Goal: Use online tool/utility: Utilize a website feature to perform a specific function

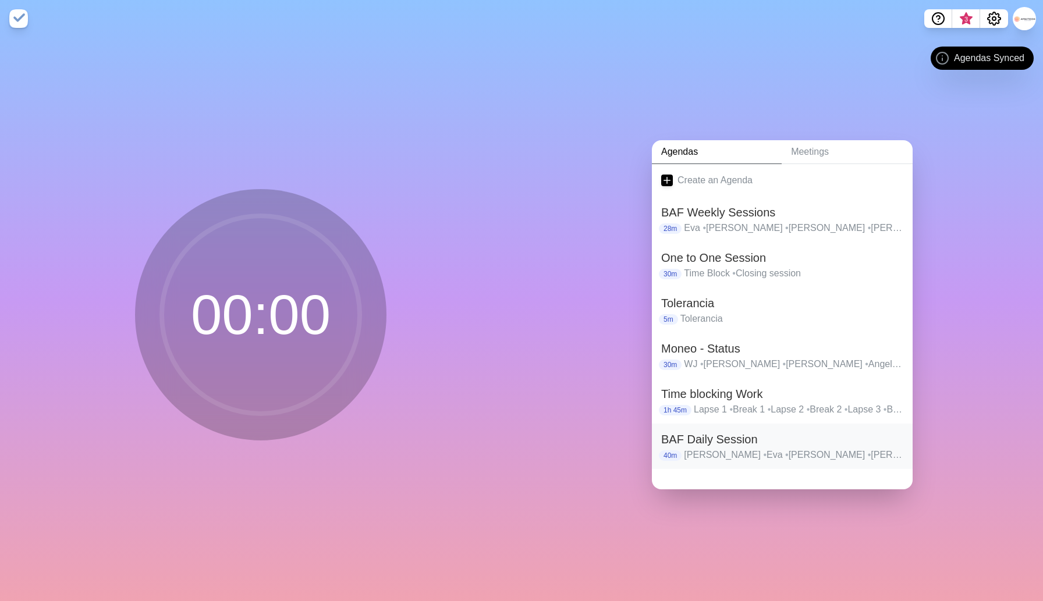
click at [701, 444] on h2 "BAF Daily Session" at bounding box center [782, 439] width 242 height 17
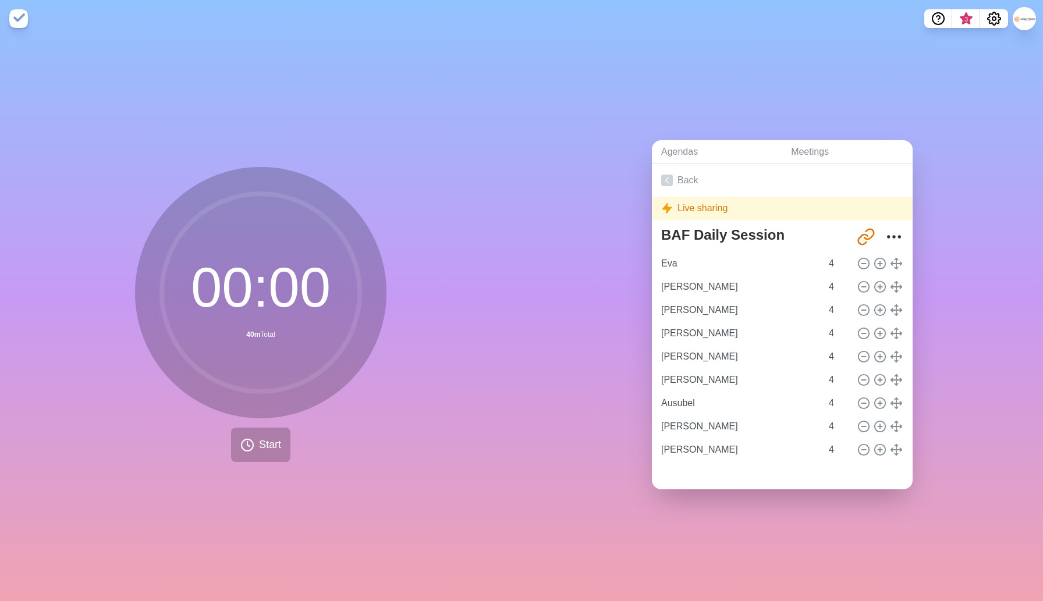
type input "[PERSON_NAME]"
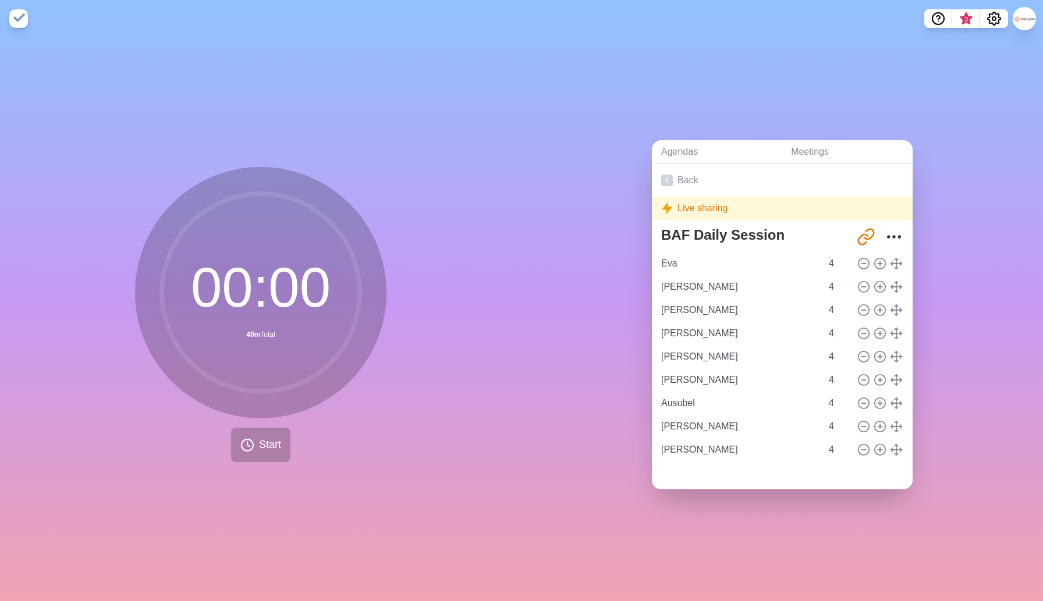
type input "Ausubel"
type input "[PERSON_NAME]"
type input "Eva"
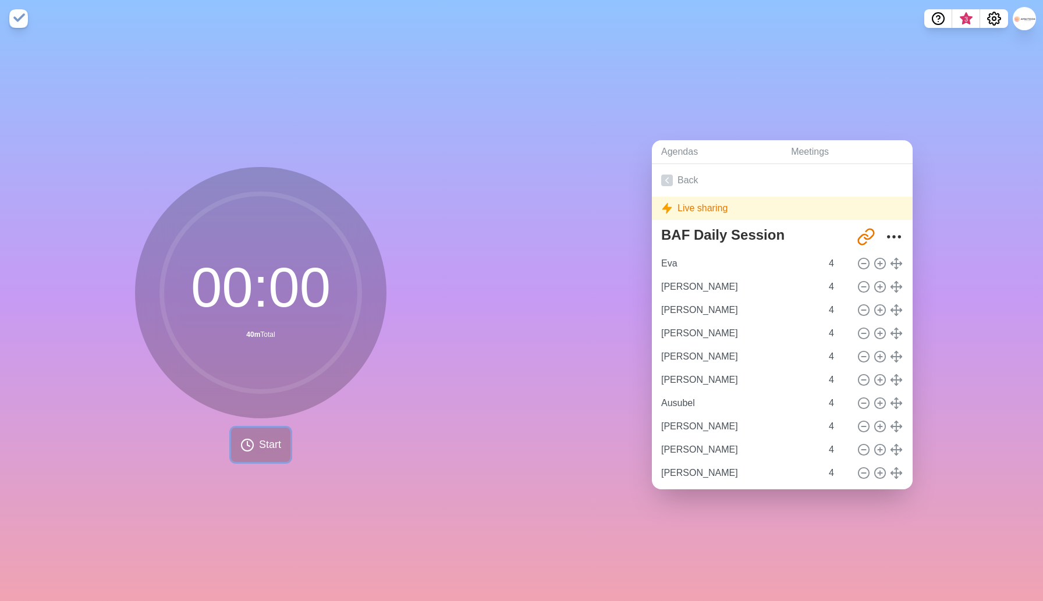
click at [247, 442] on polyline at bounding box center [248, 444] width 2 height 5
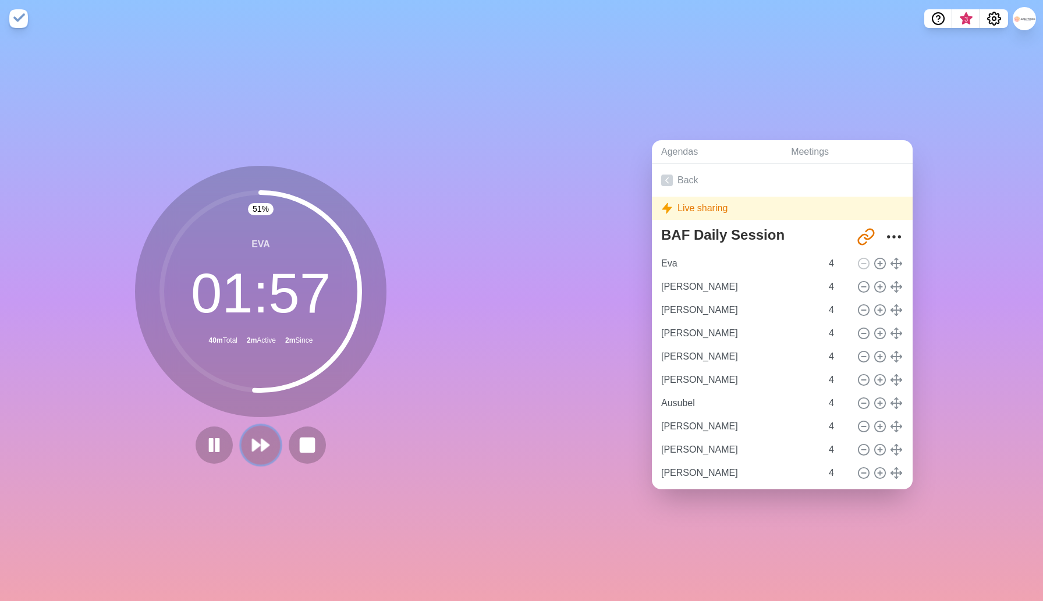
click at [260, 449] on icon at bounding box center [261, 445] width 20 height 20
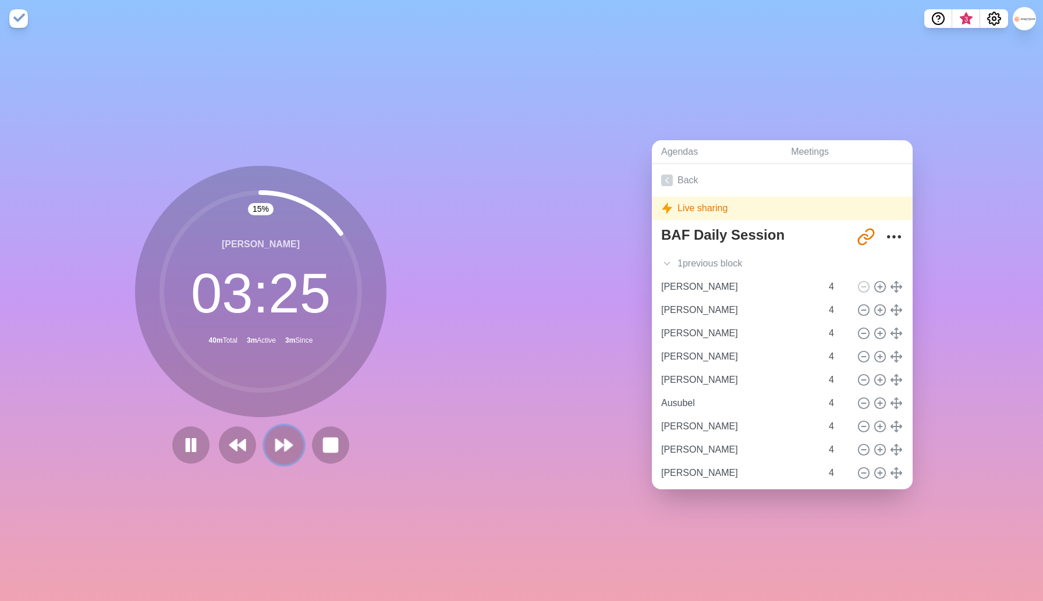
click at [289, 443] on polygon at bounding box center [289, 445] width 8 height 12
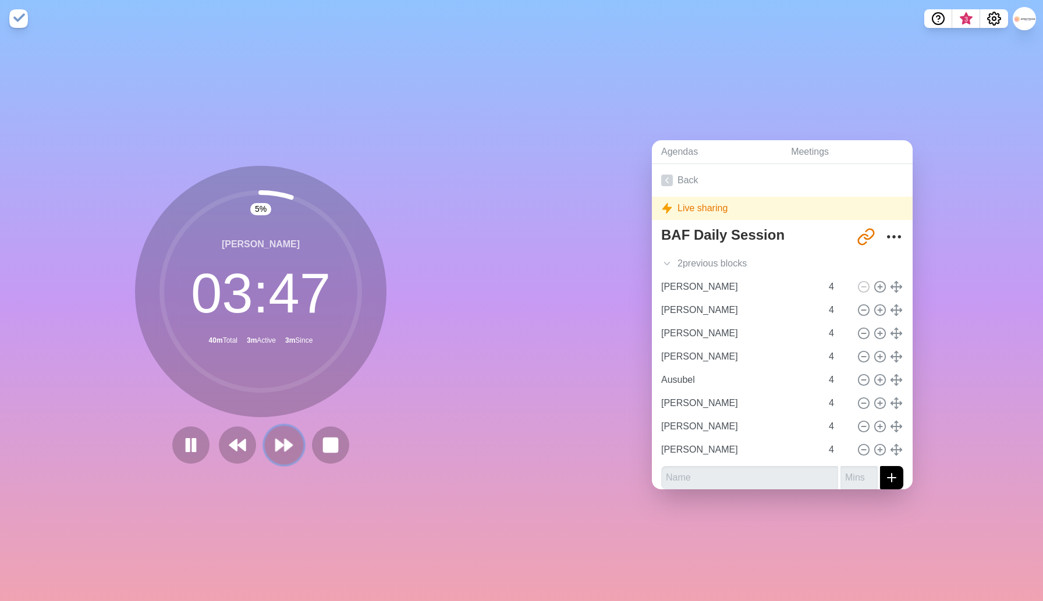
click at [289, 443] on polygon at bounding box center [289, 445] width 8 height 12
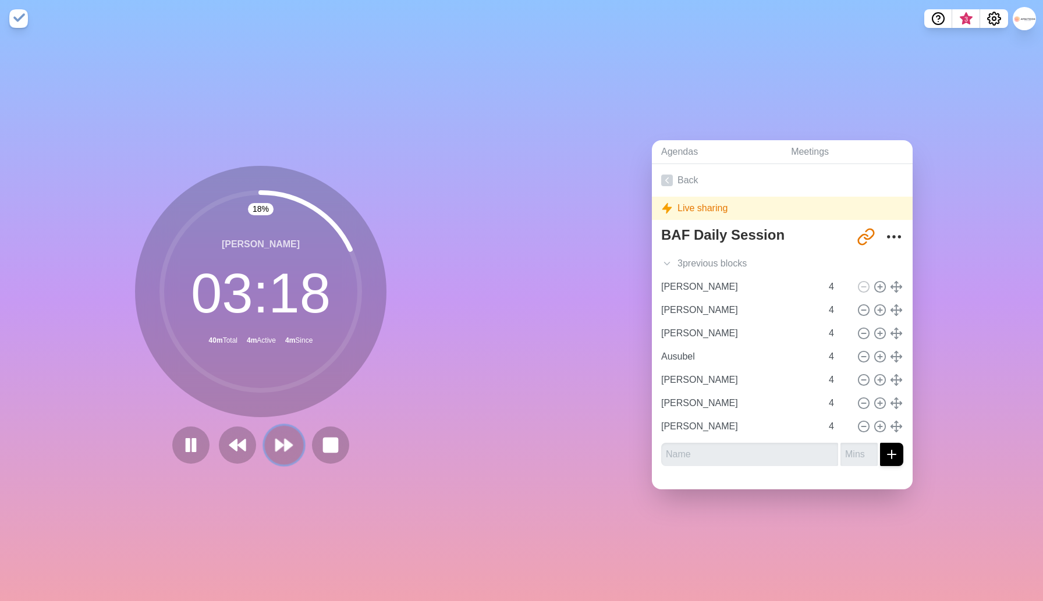
click at [285, 454] on icon at bounding box center [284, 445] width 20 height 20
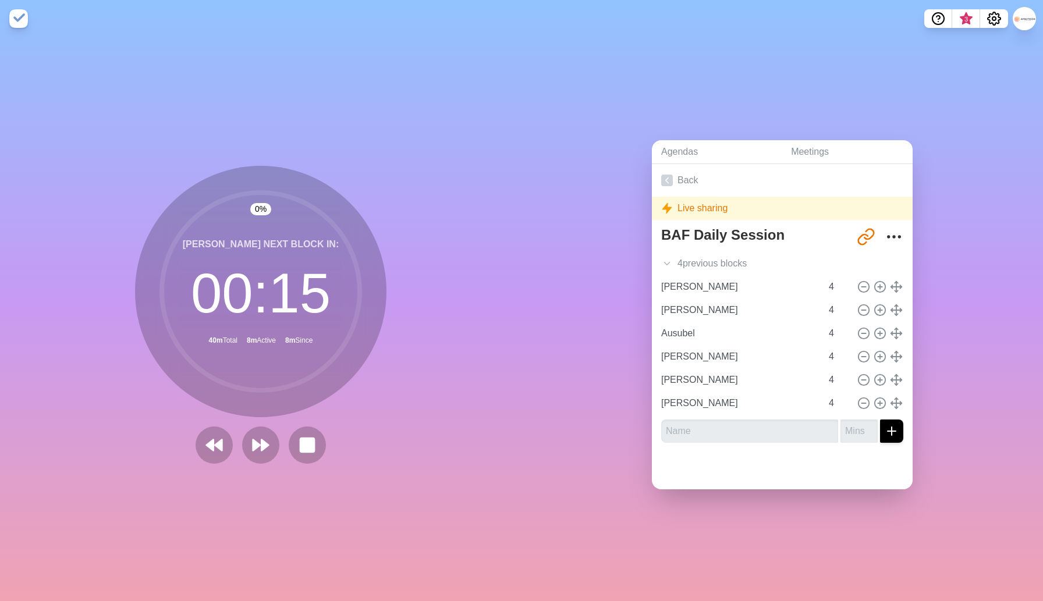
click at [286, 448] on div at bounding box center [261, 445] width 140 height 37
click at [264, 449] on polygon at bounding box center [265, 445] width 8 height 12
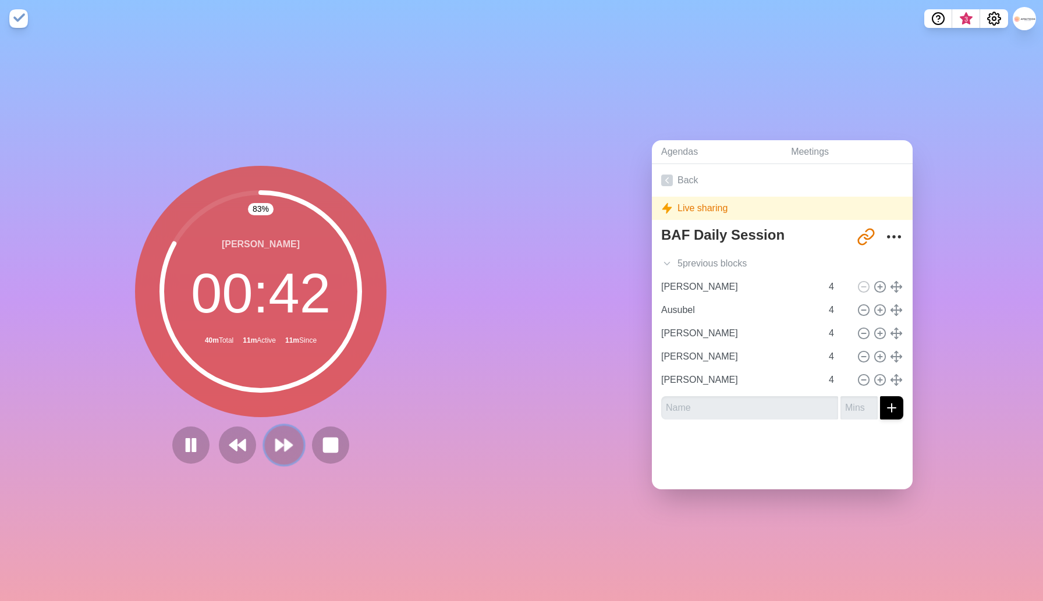
click at [288, 450] on icon at bounding box center [284, 445] width 20 height 20
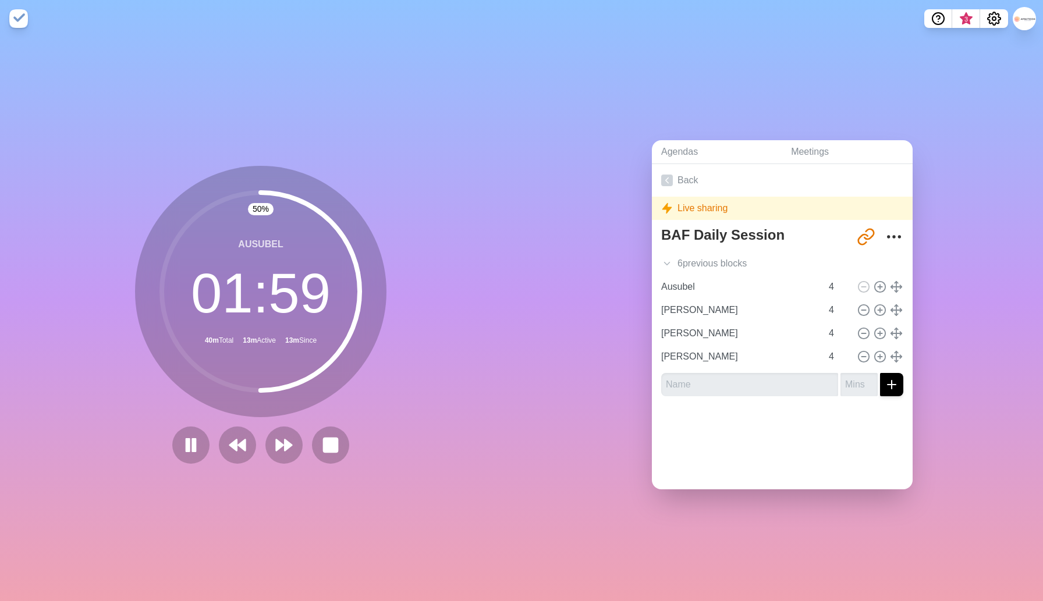
click at [308, 421] on div "50 % Ausubel 01 : 59 40m Total 13m Active 13m Since" at bounding box center [260, 315] width 251 height 298
click at [283, 449] on icon at bounding box center [284, 445] width 20 height 20
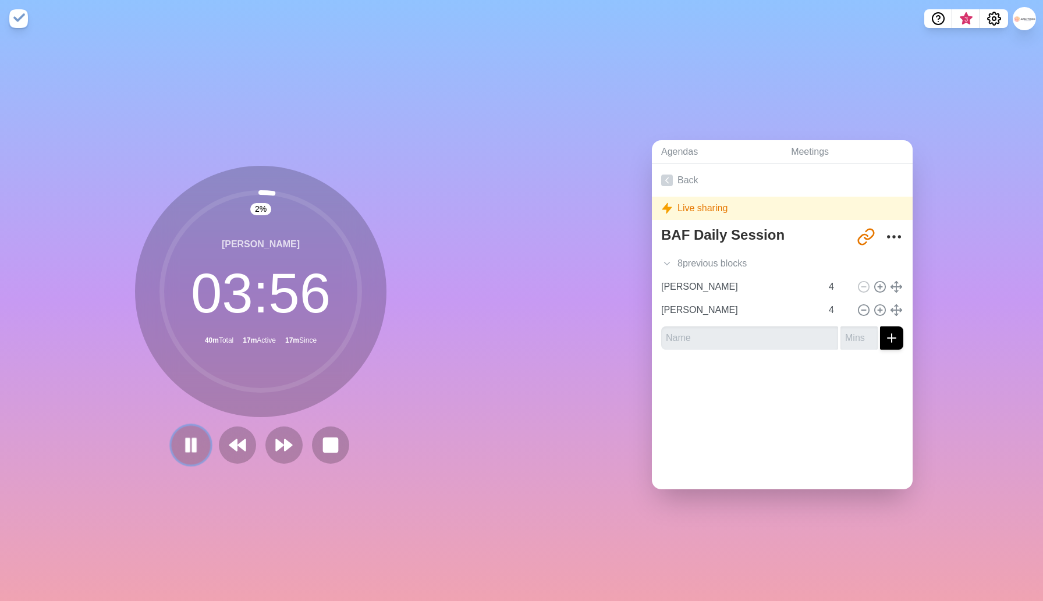
click at [185, 442] on icon at bounding box center [191, 445] width 20 height 20
click at [285, 444] on polygon at bounding box center [289, 445] width 8 height 12
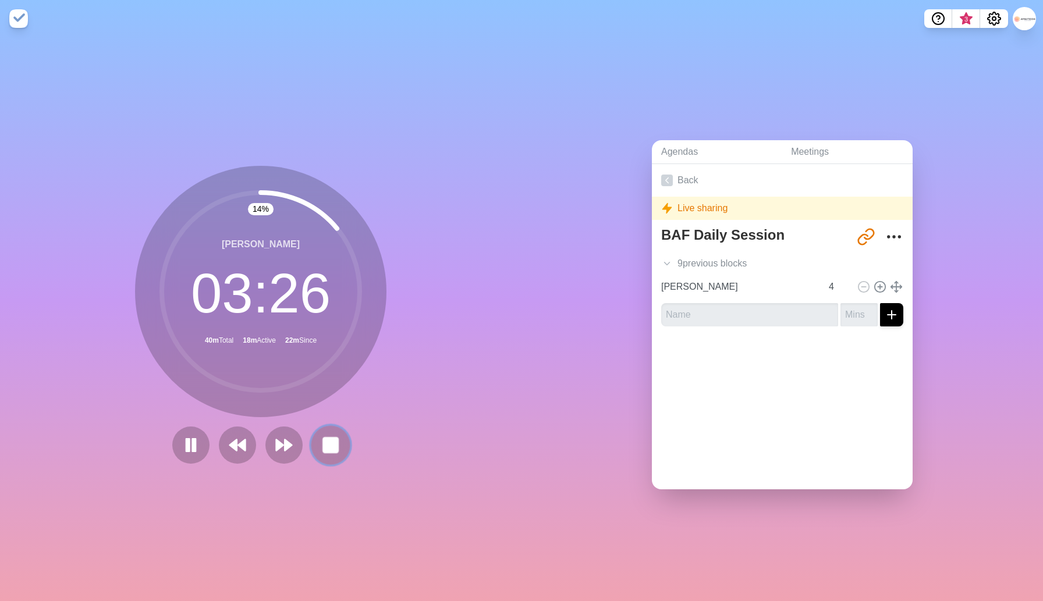
click at [338, 450] on rect at bounding box center [330, 445] width 15 height 15
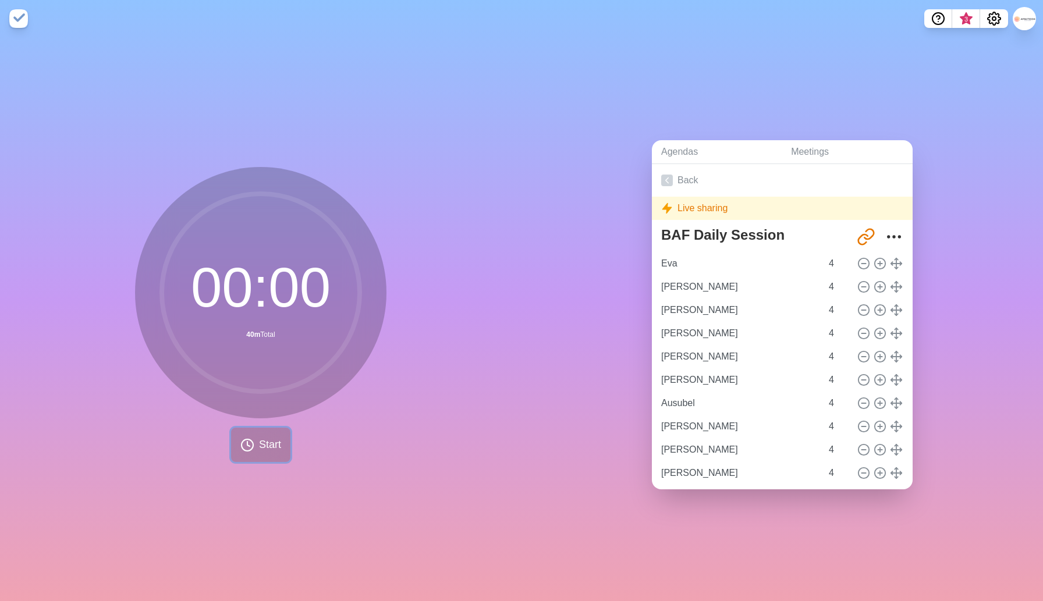
click at [261, 445] on span "Start" at bounding box center [270, 445] width 22 height 16
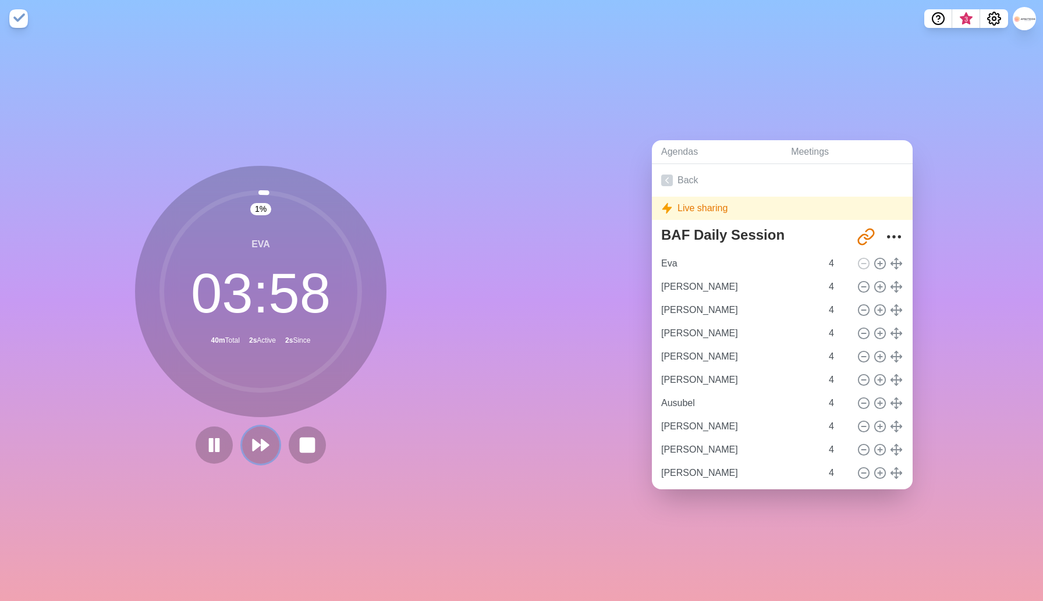
click at [259, 442] on icon at bounding box center [260, 445] width 19 height 19
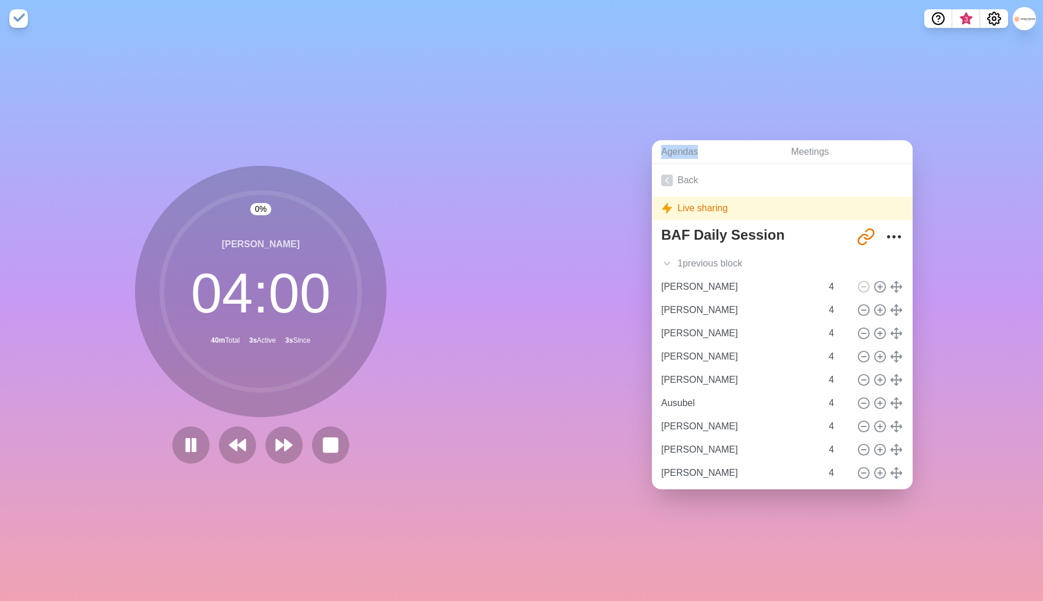
click at [259, 442] on div at bounding box center [261, 445] width 186 height 37
click at [288, 452] on icon at bounding box center [284, 445] width 20 height 20
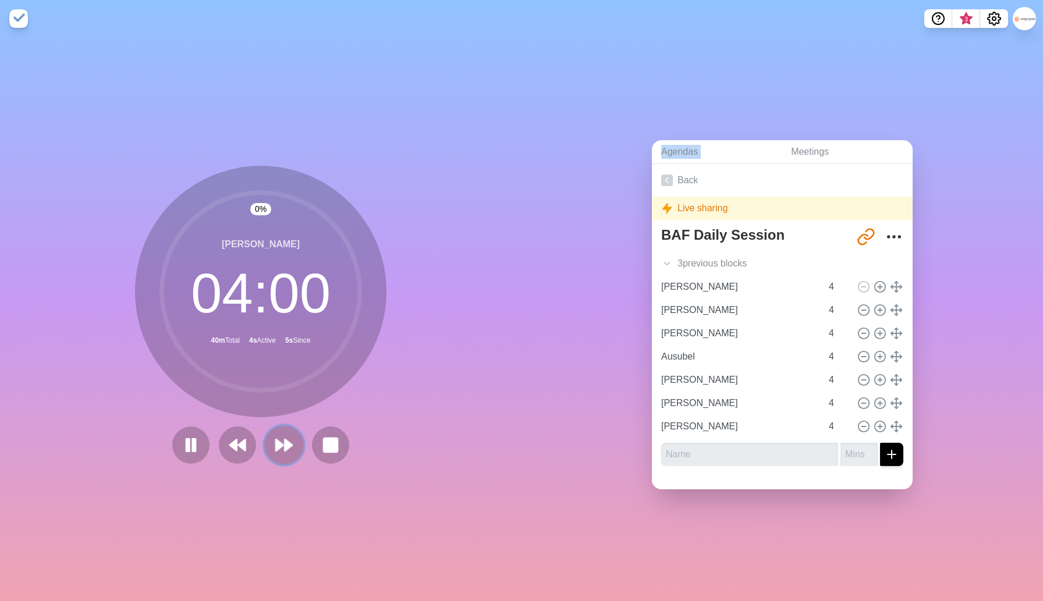
click at [288, 452] on icon at bounding box center [284, 445] width 20 height 20
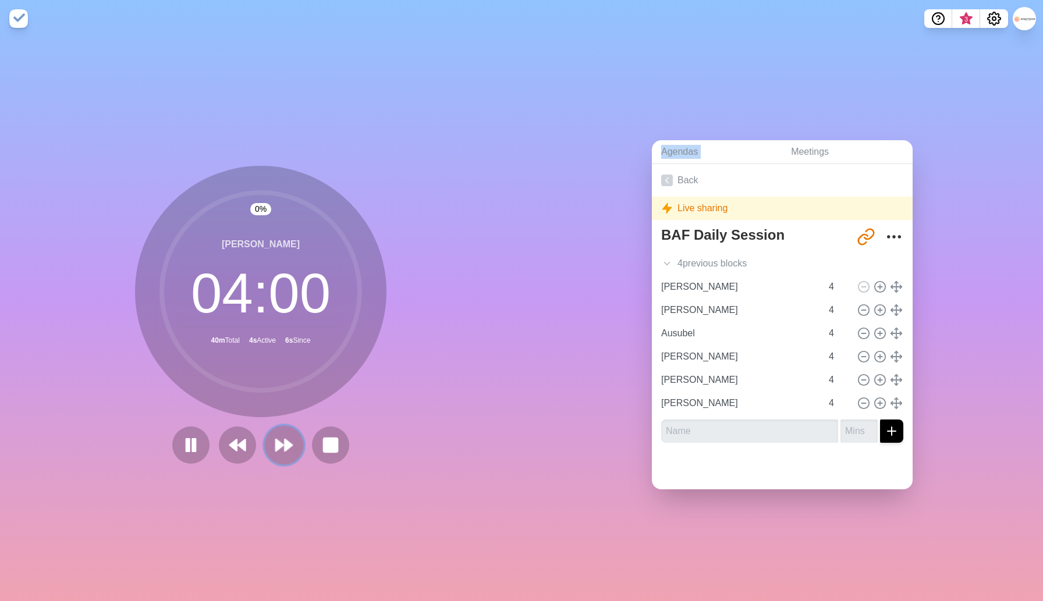
click at [288, 452] on icon at bounding box center [284, 445] width 20 height 20
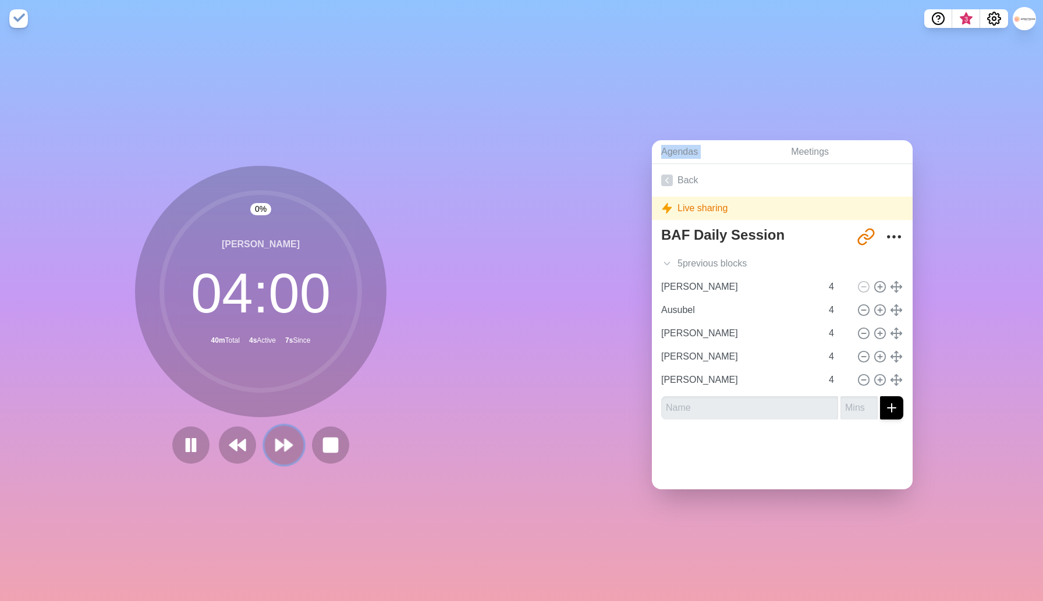
click at [288, 452] on icon at bounding box center [284, 445] width 20 height 20
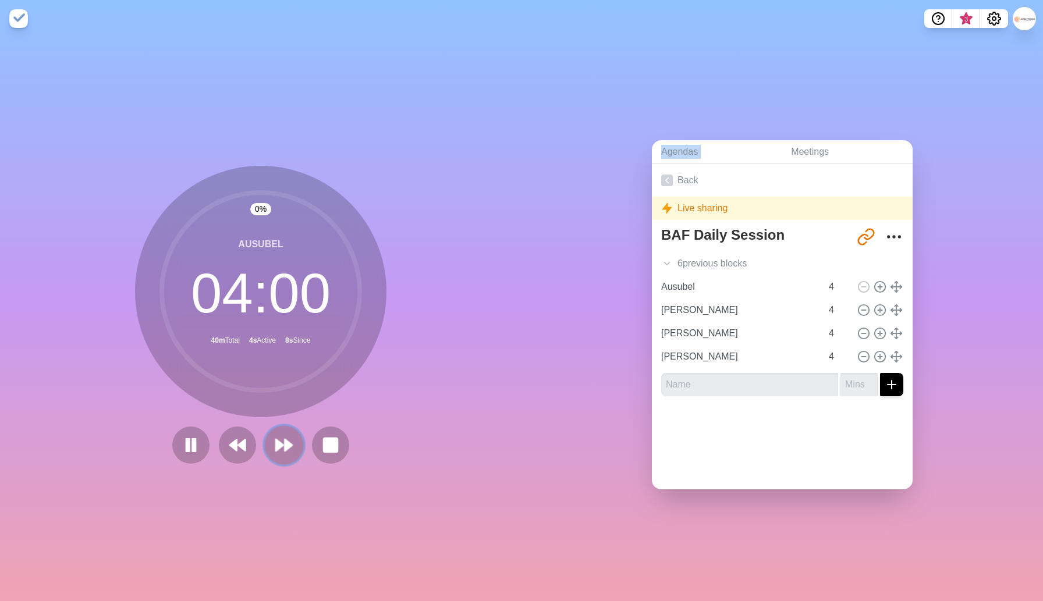
click at [288, 452] on icon at bounding box center [284, 445] width 20 height 20
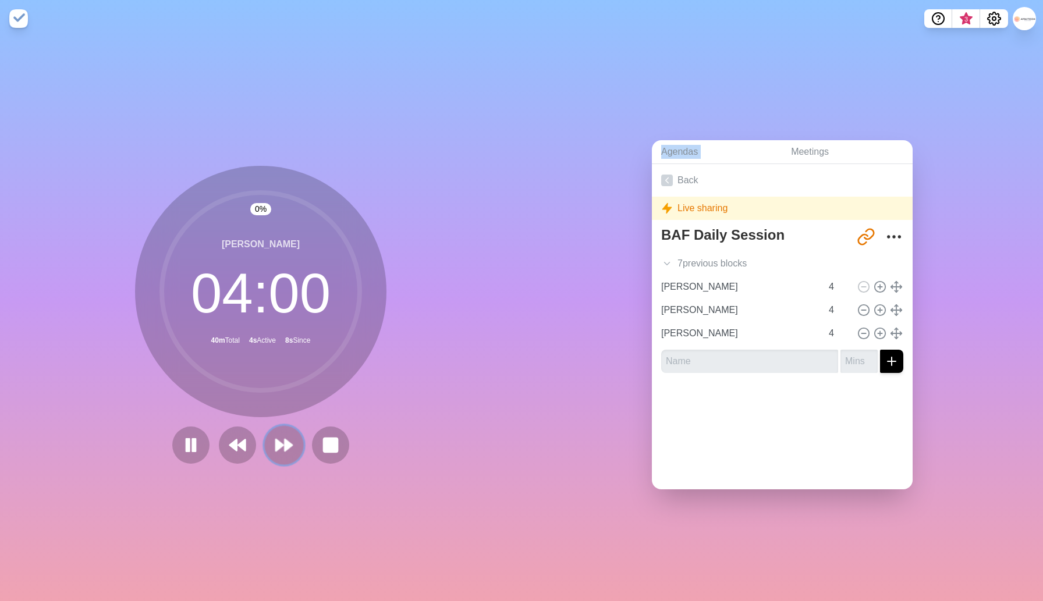
click at [288, 452] on icon at bounding box center [284, 445] width 20 height 20
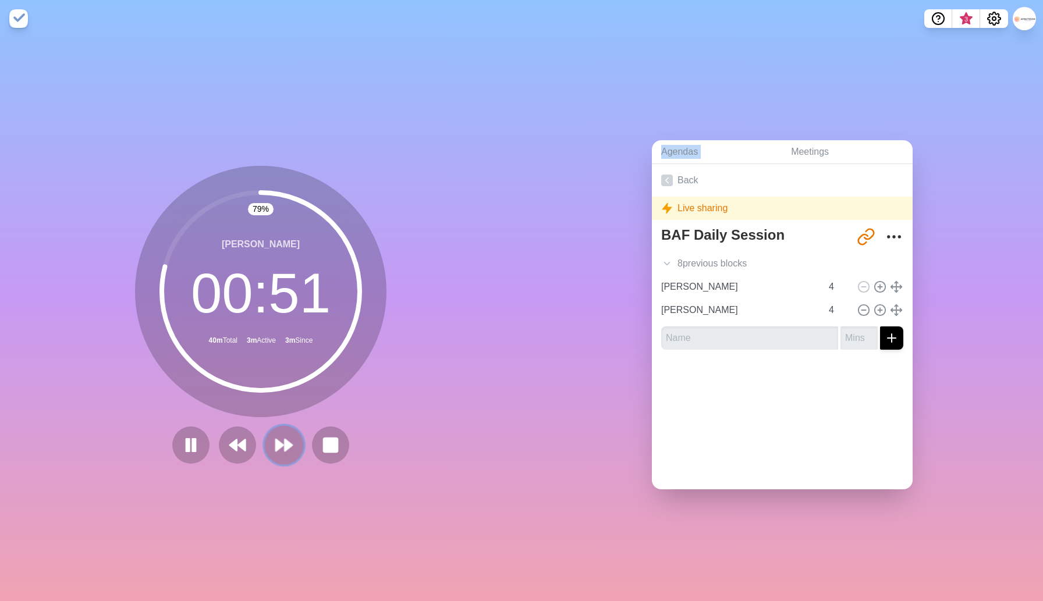
click at [283, 448] on icon at bounding box center [284, 445] width 20 height 20
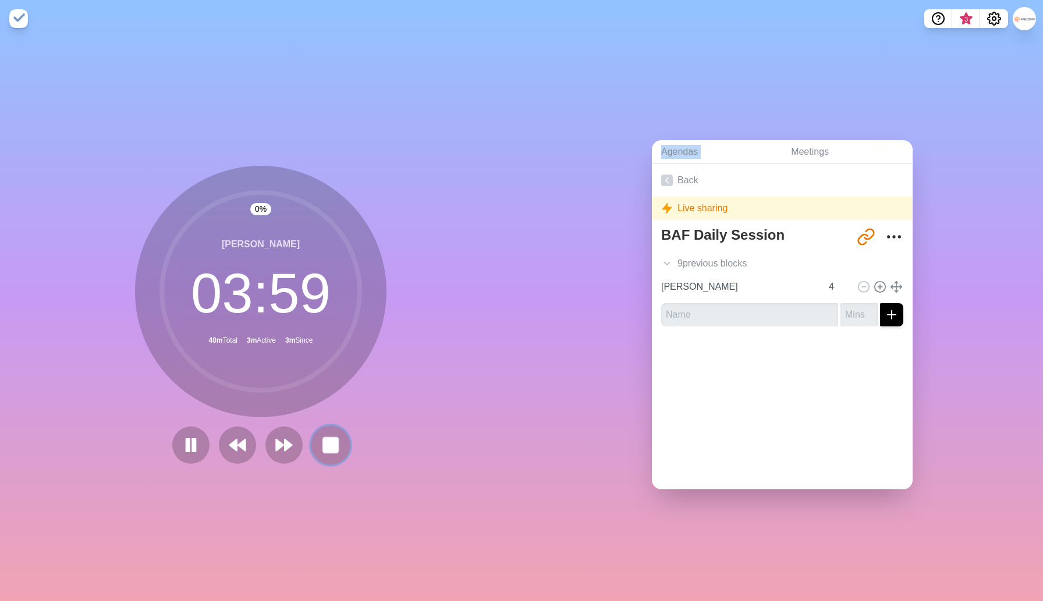
click at [340, 446] on icon at bounding box center [331, 445] width 20 height 20
